Goal: Task Accomplishment & Management: Manage account settings

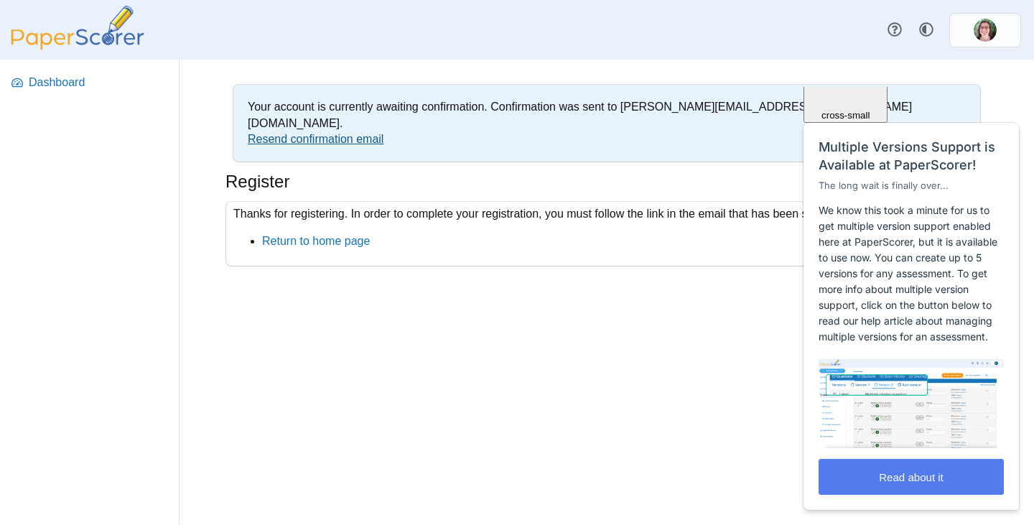
click at [312, 133] on link "Resend confirmation email" at bounding box center [316, 139] width 136 height 12
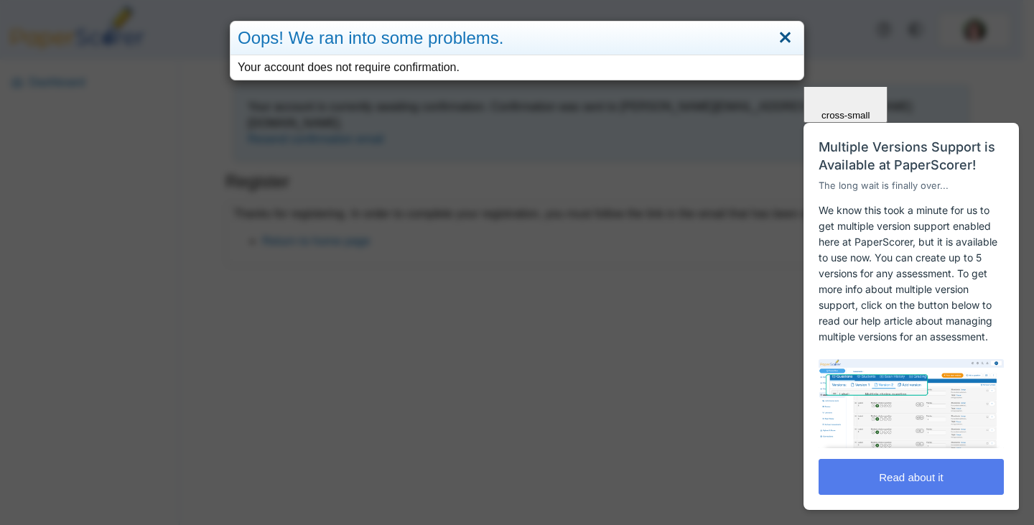
click at [780, 37] on link "Close" at bounding box center [785, 38] width 22 height 24
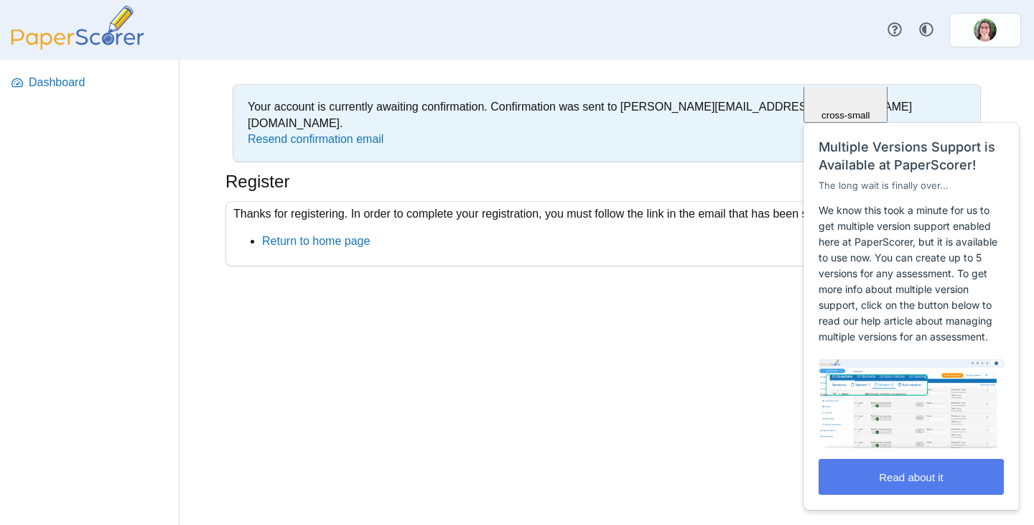
drag, startPoint x: 324, startPoint y: 127, endPoint x: 321, endPoint y: 134, distance: 7.7
click at [324, 133] on link "Resend confirmation email" at bounding box center [316, 139] width 136 height 12
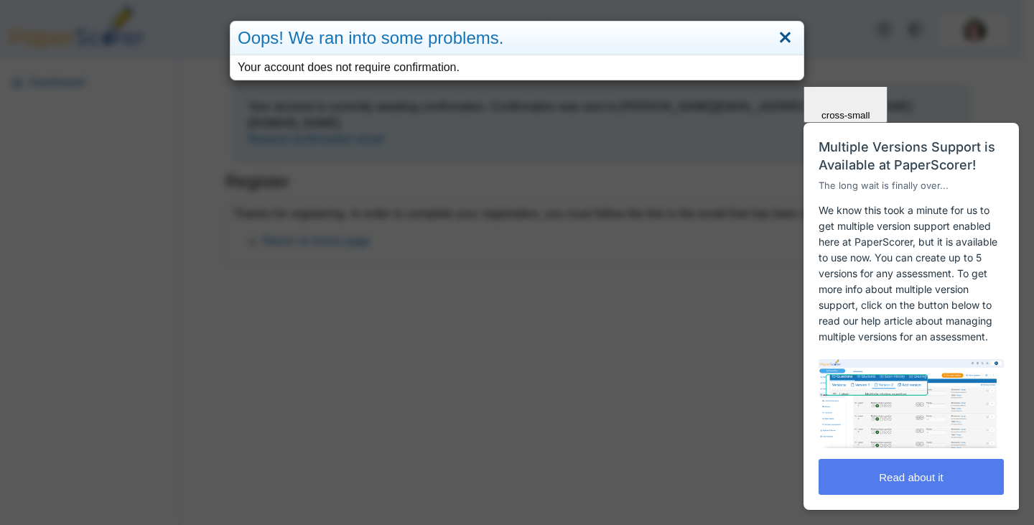
click at [783, 36] on link "Close" at bounding box center [785, 38] width 22 height 24
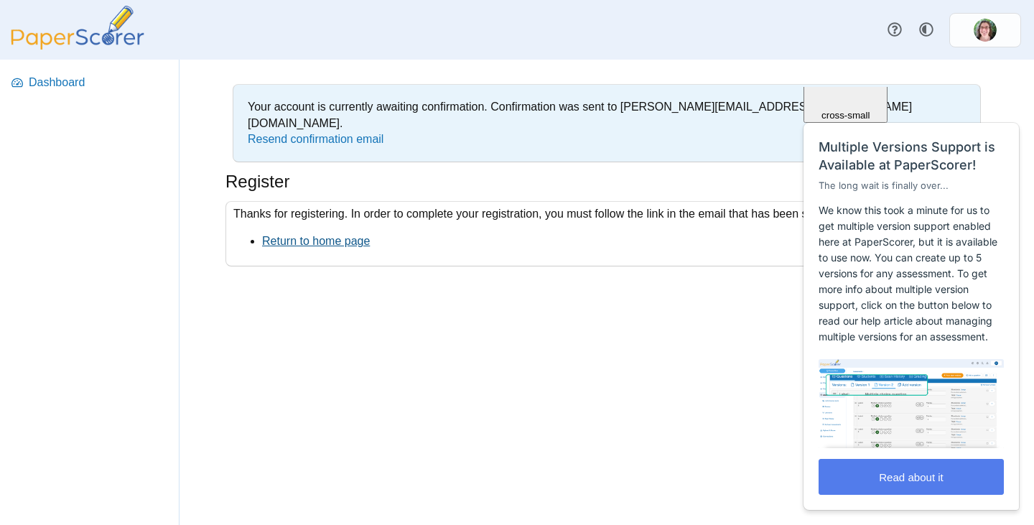
click at [341, 235] on link "Return to home page" at bounding box center [316, 241] width 108 height 12
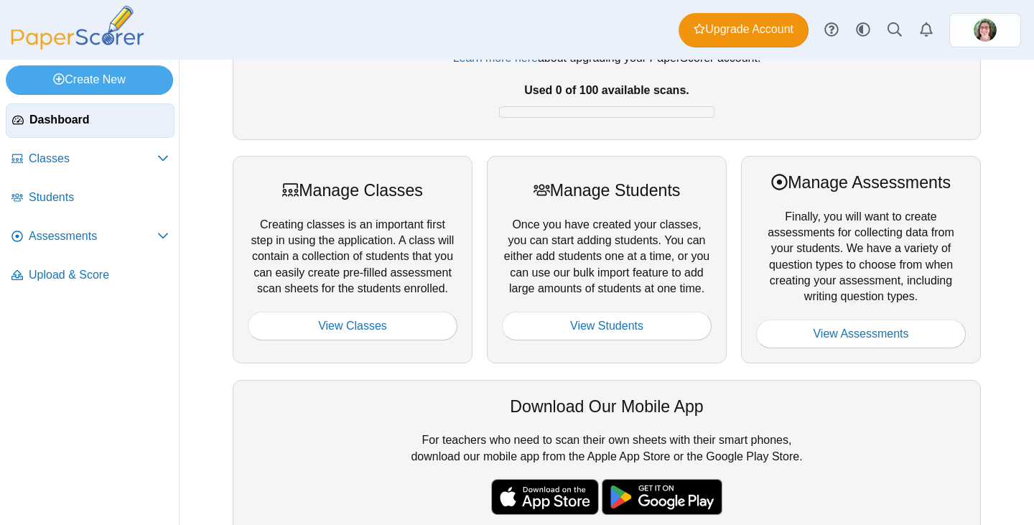
scroll to position [144, 0]
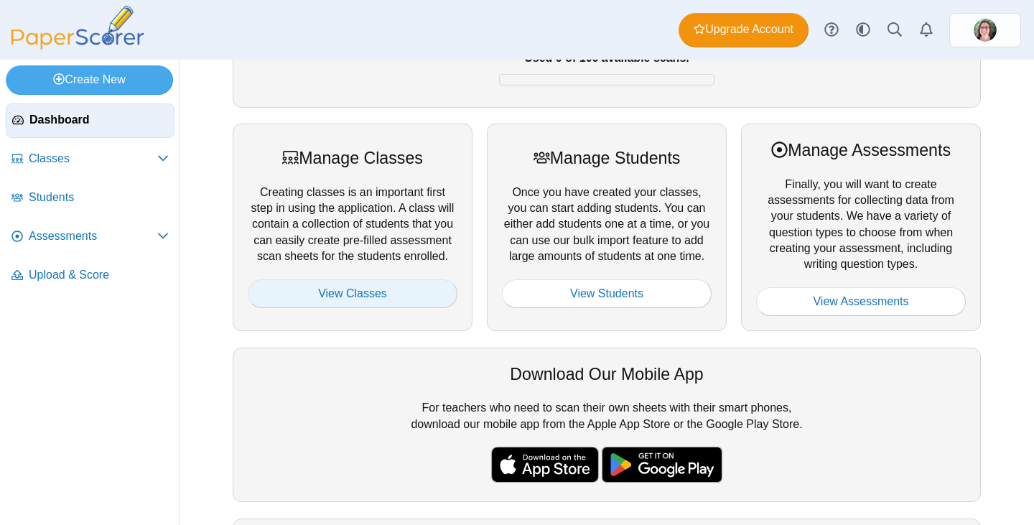
click at [348, 294] on link "View Classes" at bounding box center [353, 293] width 210 height 29
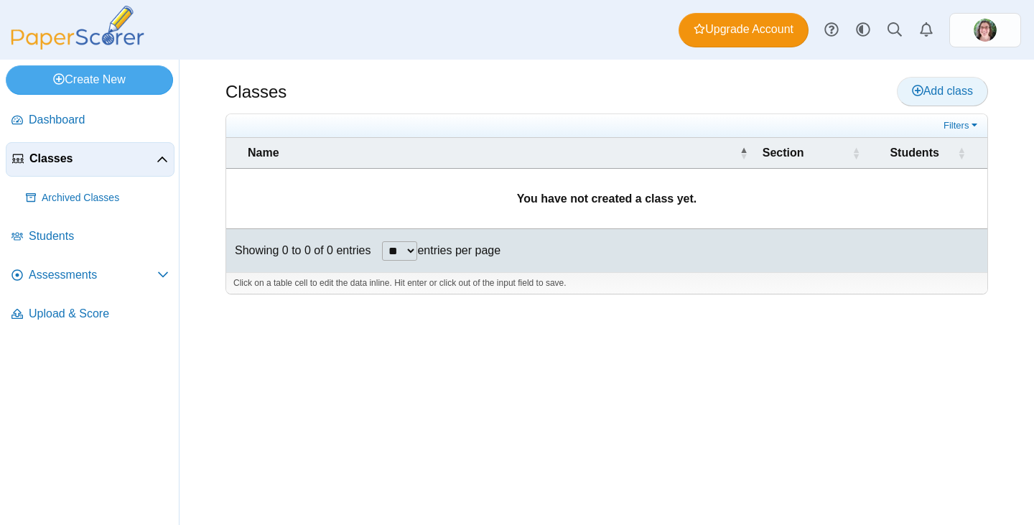
click at [940, 88] on span "Add class" at bounding box center [942, 91] width 61 height 12
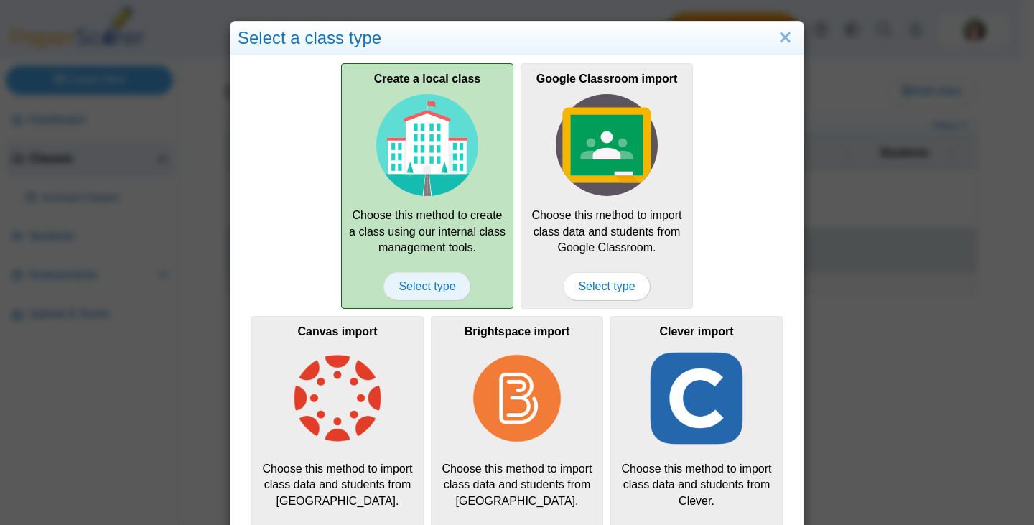
click at [420, 286] on span "Select type" at bounding box center [426, 286] width 87 height 29
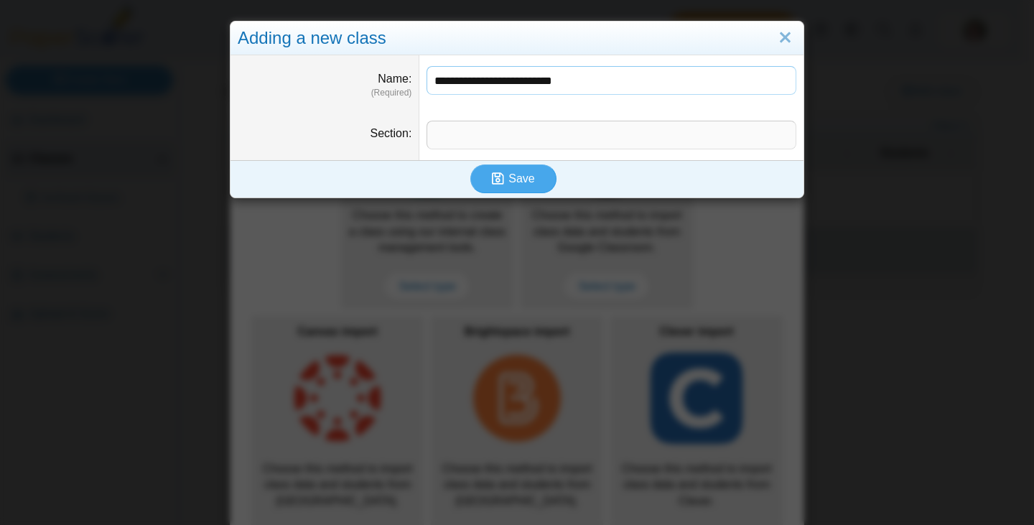
type input "**********"
click at [434, 132] on input "Section" at bounding box center [611, 135] width 370 height 29
type input "**********"
click at [499, 179] on use "submit" at bounding box center [498, 178] width 12 height 12
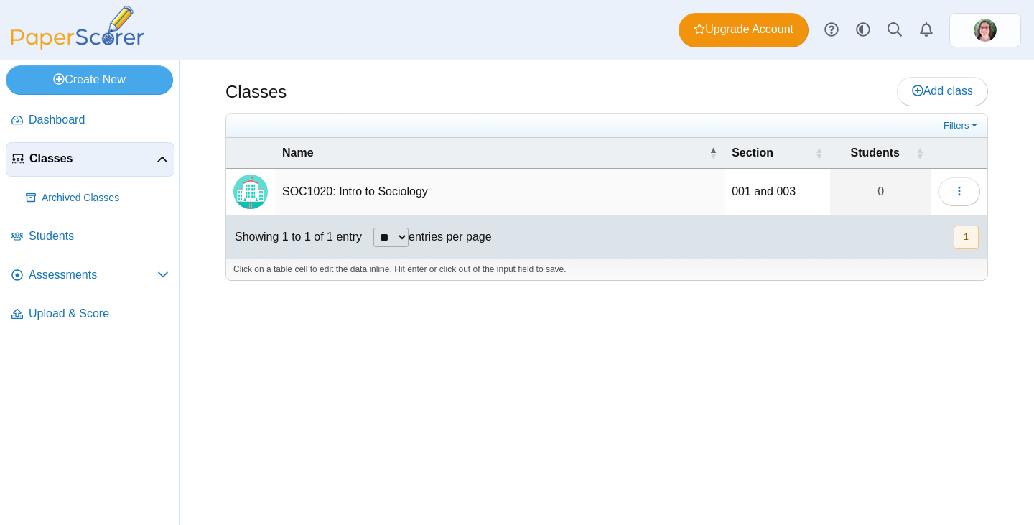
click at [372, 195] on td "SOC1020: Intro to Sociology" at bounding box center [499, 192] width 449 height 47
click at [688, 351] on div "Classes Add class Filters 0" at bounding box center [606, 292] width 854 height 465
click at [162, 156] on icon at bounding box center [161, 159] width 11 height 11
click at [162, 156] on icon at bounding box center [161, 157] width 11 height 11
click at [50, 116] on span "Dashboard" at bounding box center [99, 120] width 140 height 16
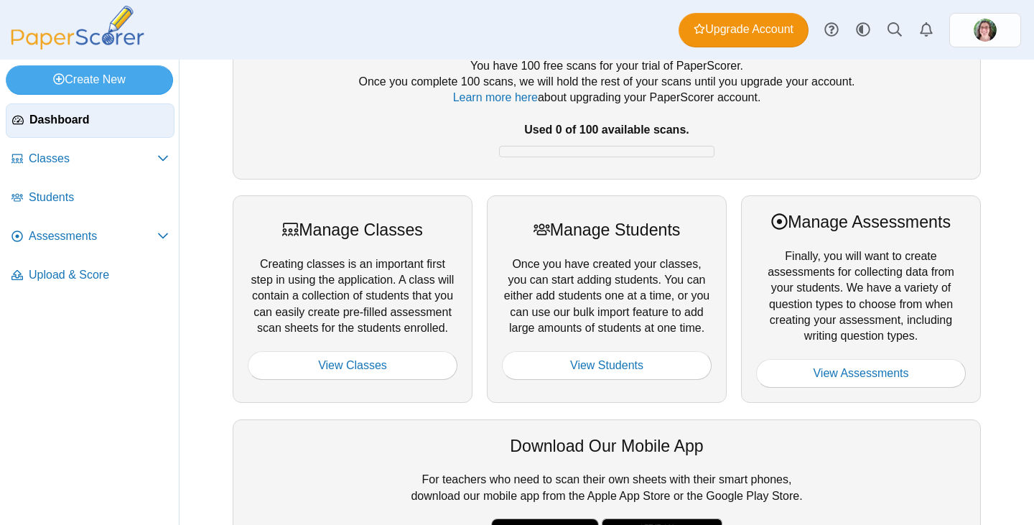
scroll to position [144, 0]
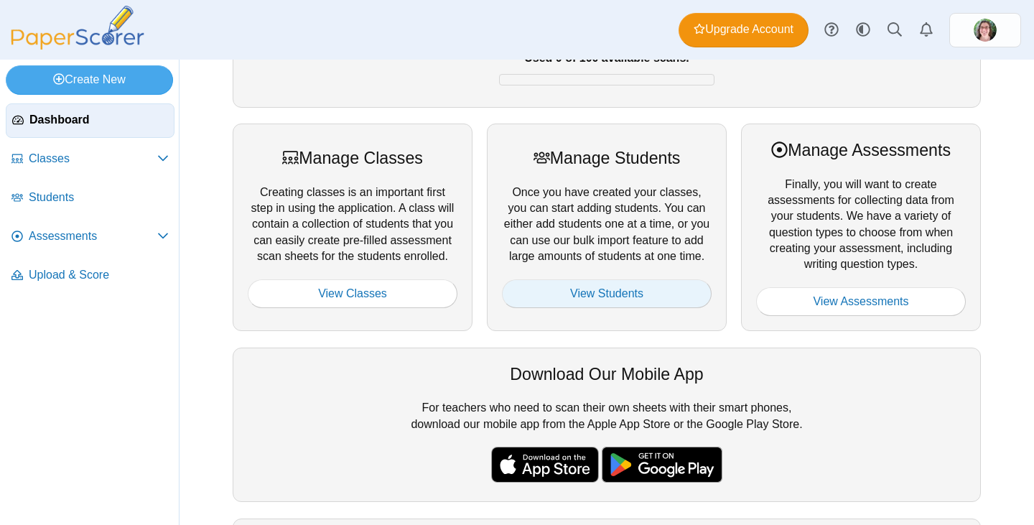
click at [542, 293] on link "View Students" at bounding box center [607, 293] width 210 height 29
